Goal: Browse casually

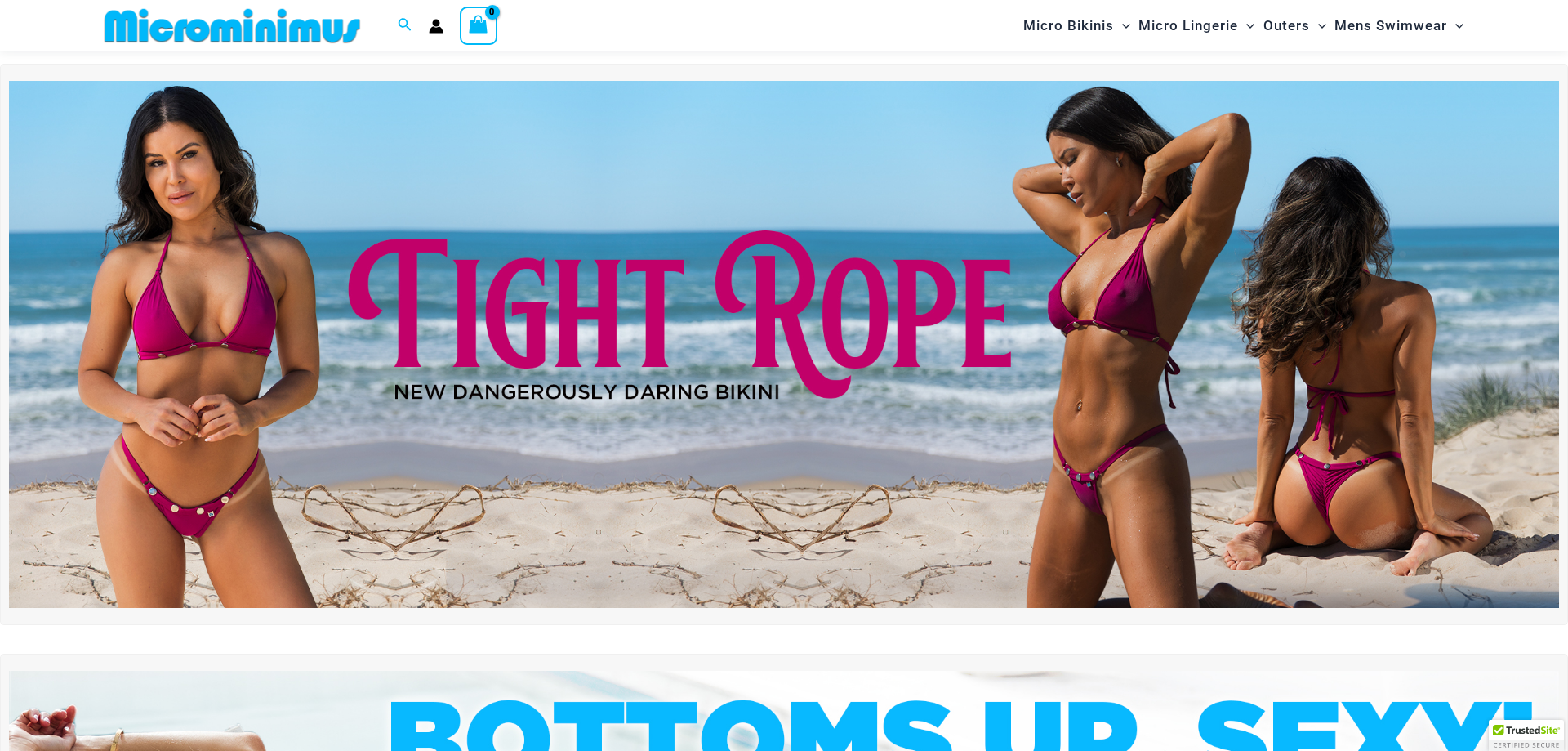
scroll to position [82, 0]
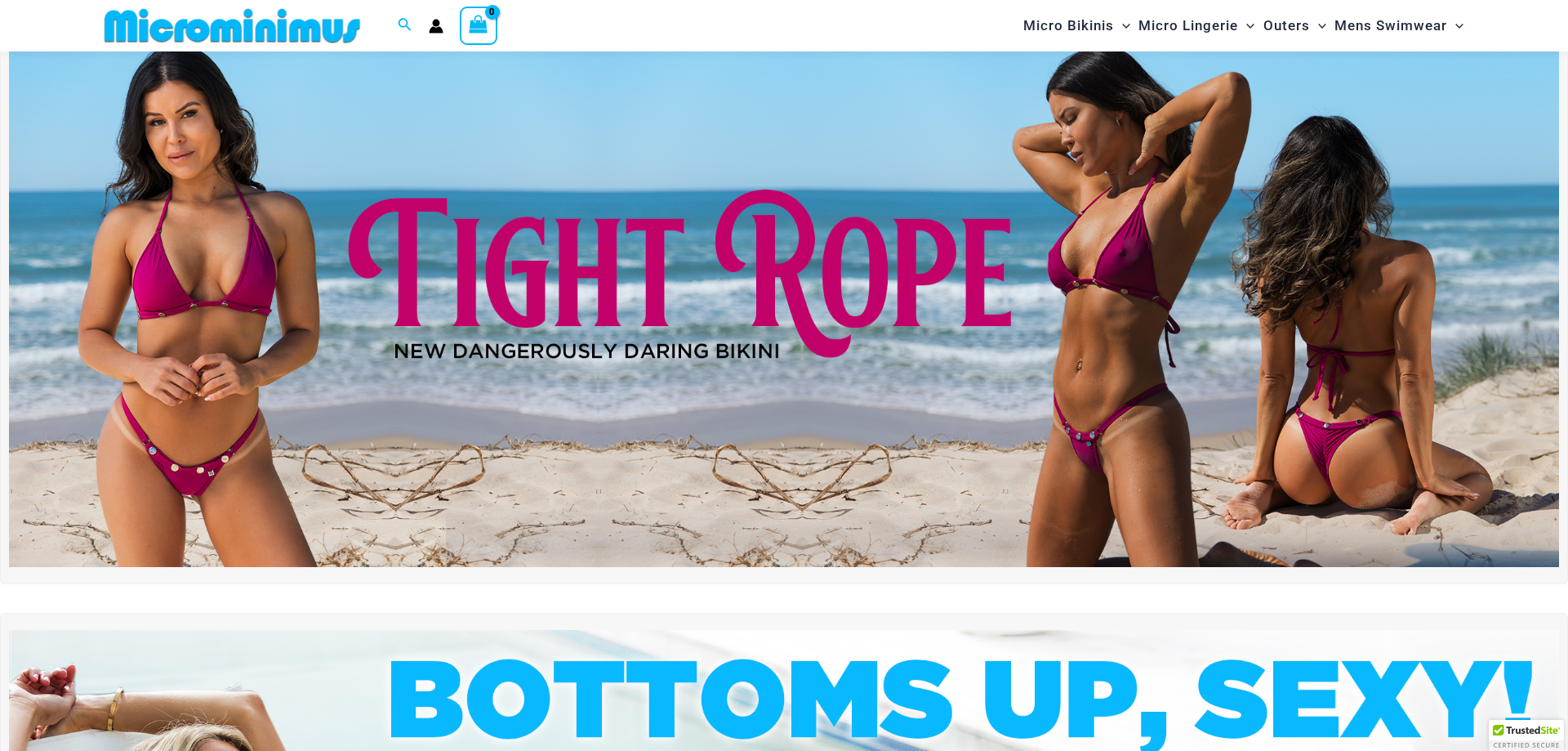
click at [509, 289] on img at bounding box center [784, 303] width 1550 height 527
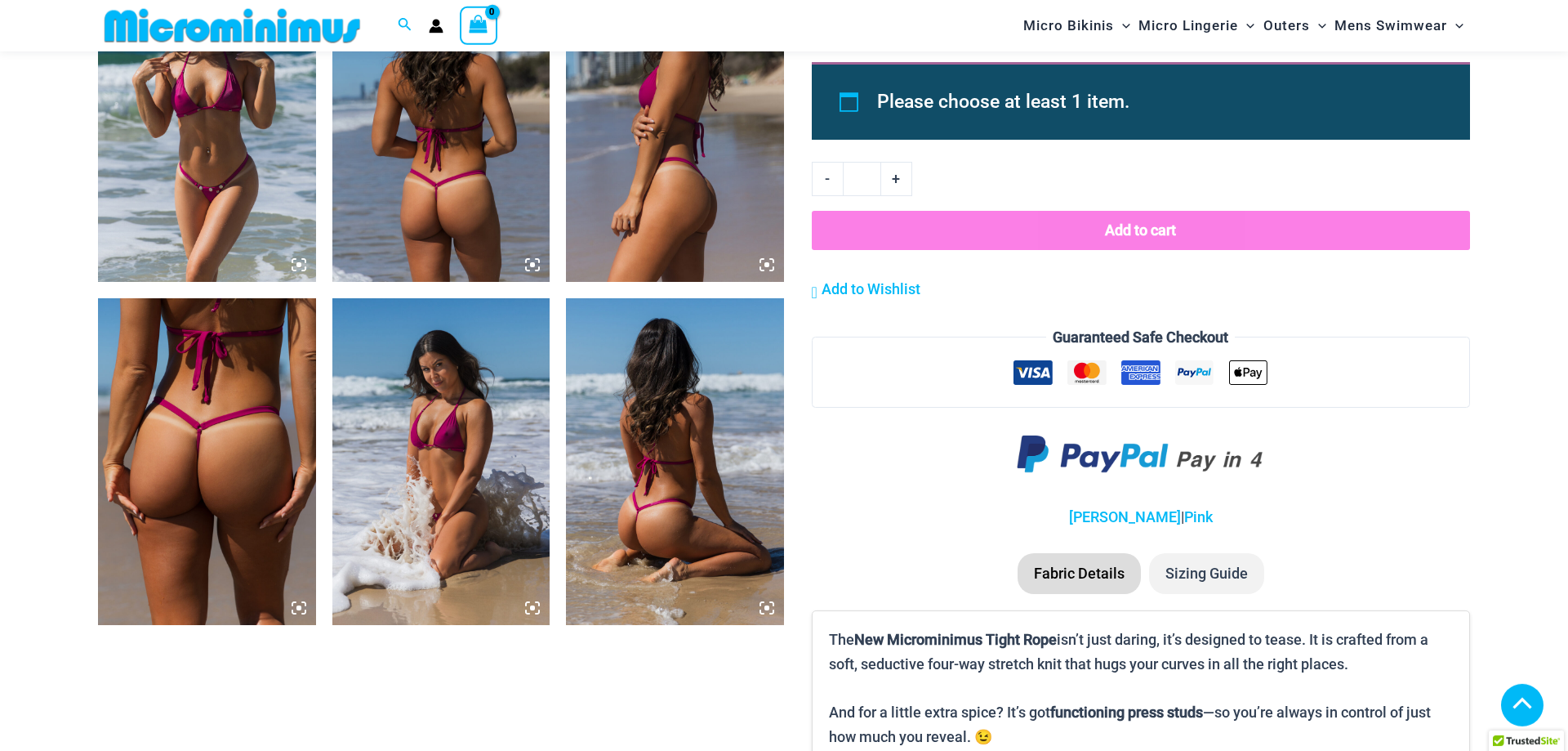
scroll to position [1625, 0]
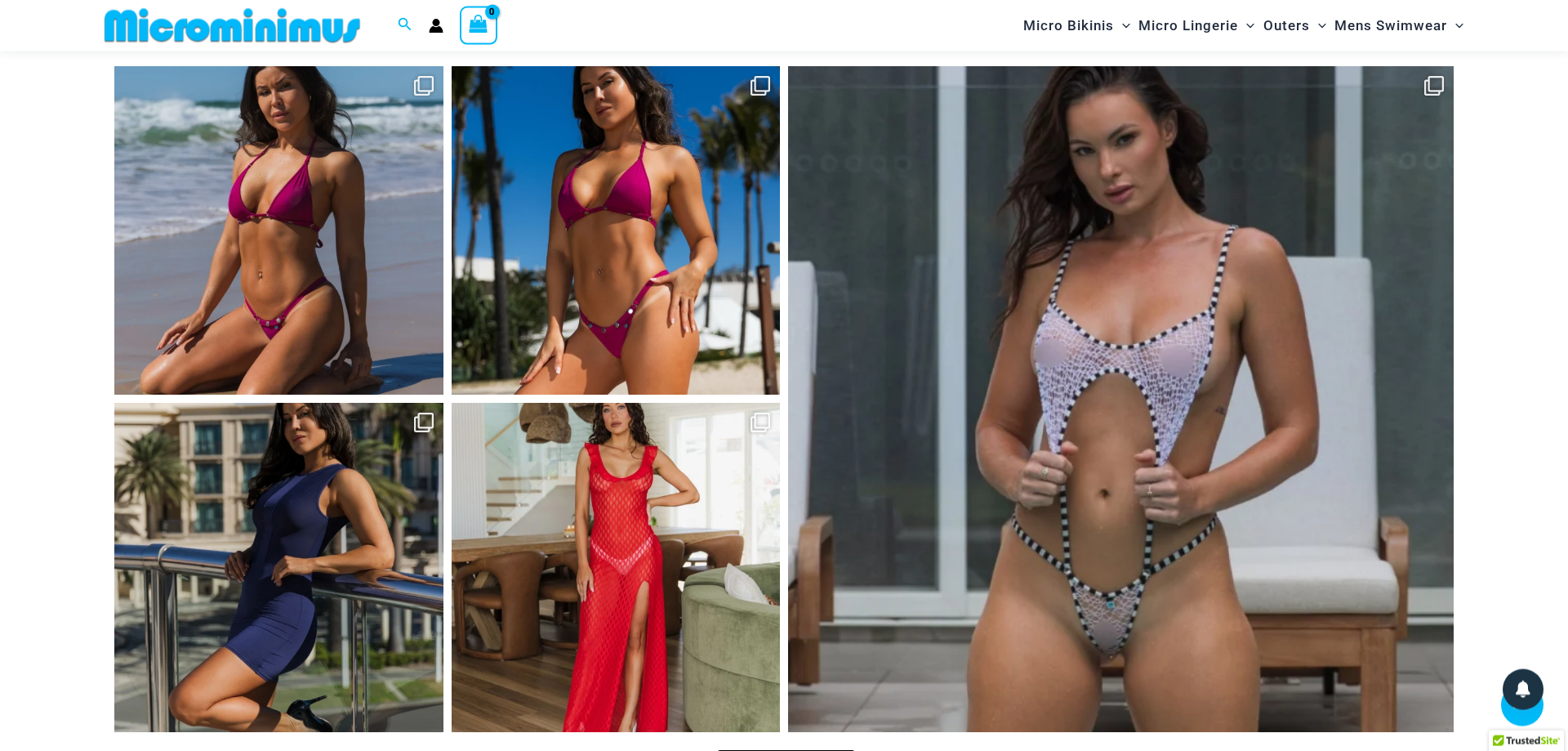
scroll to position [7205, 0]
